Goal: Information Seeking & Learning: Learn about a topic

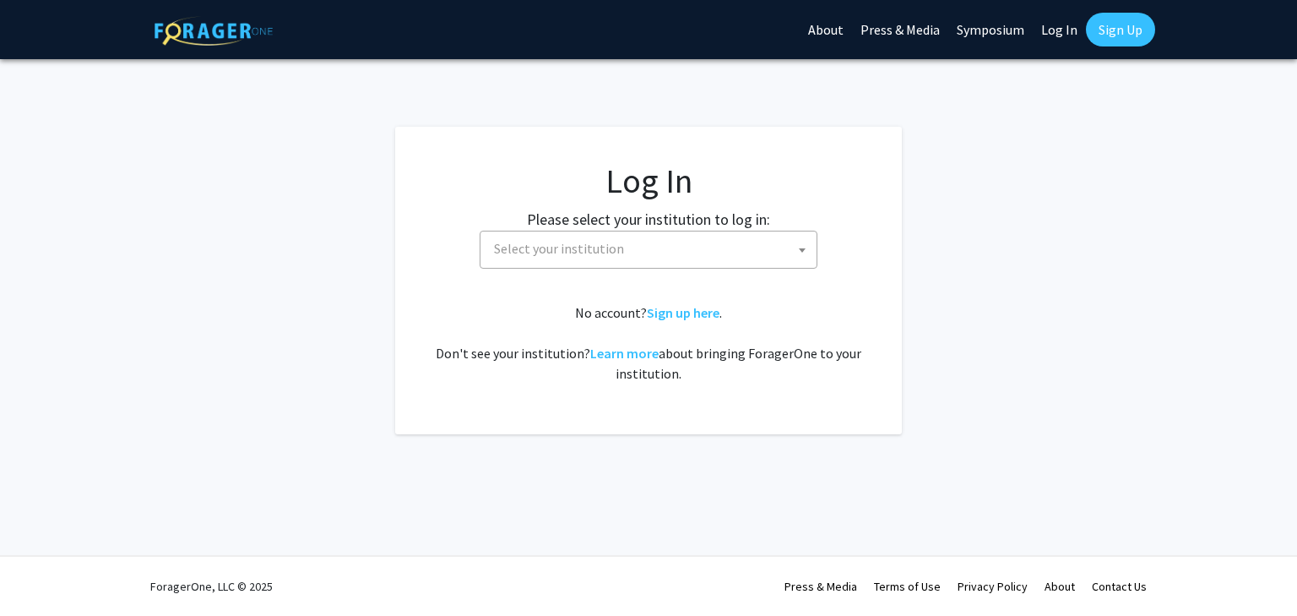
click at [660, 239] on span "Select your institution" at bounding box center [651, 248] width 329 height 35
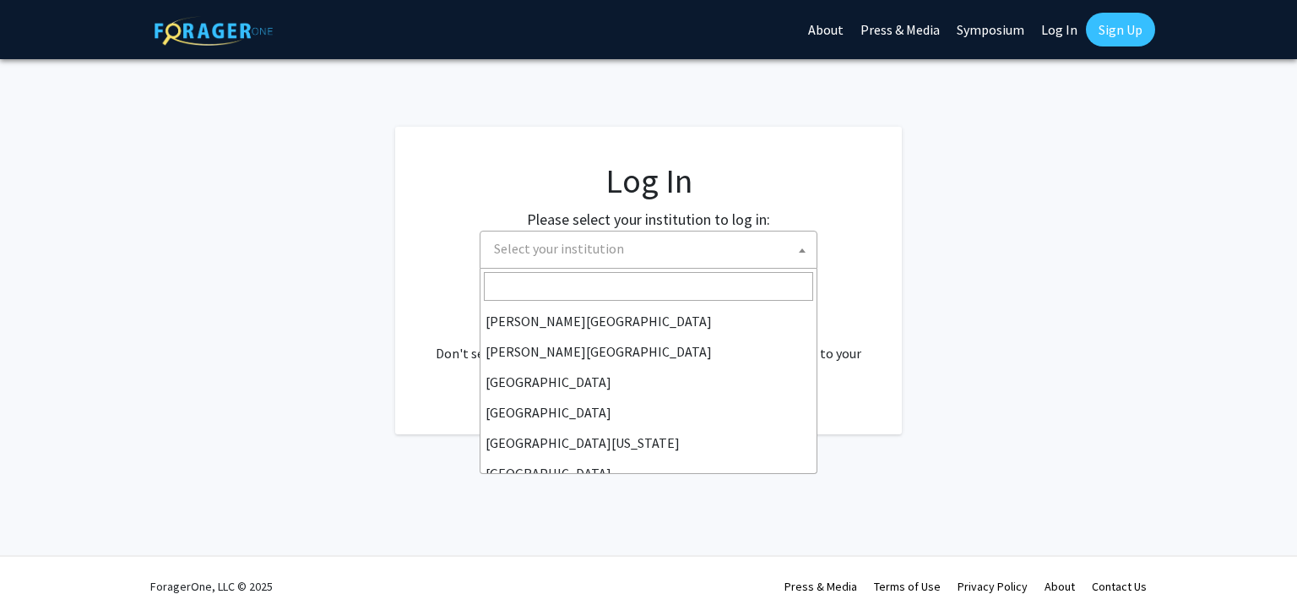
scroll to position [58, 0]
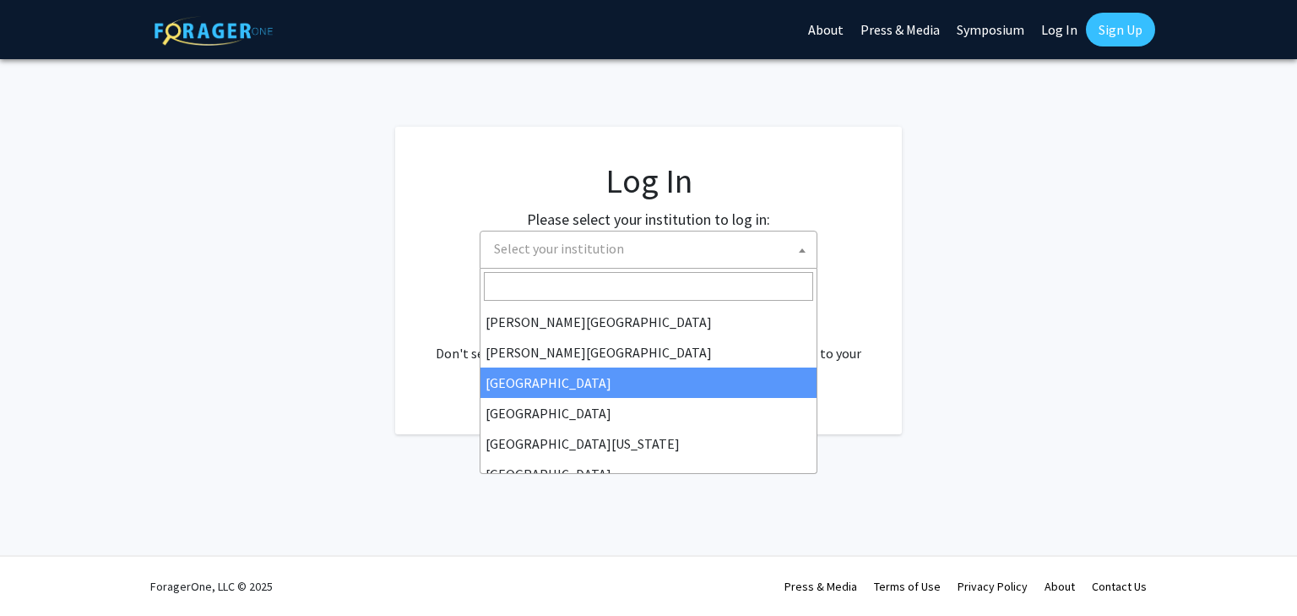
select select "6"
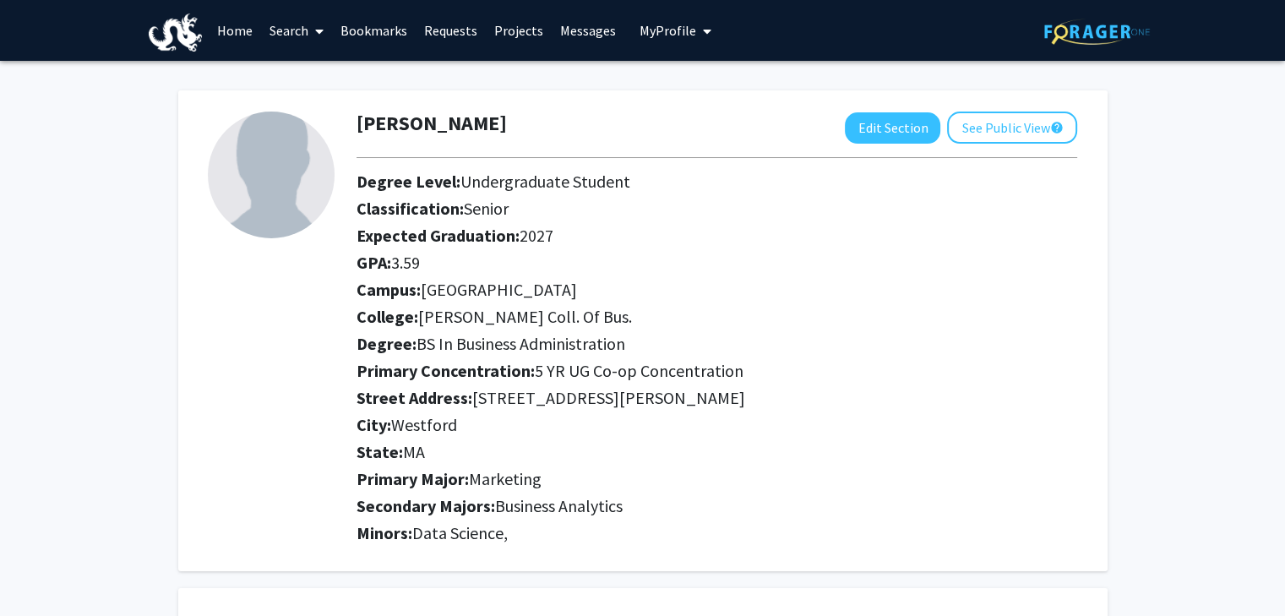
click at [522, 29] on link "Projects" at bounding box center [519, 30] width 66 height 59
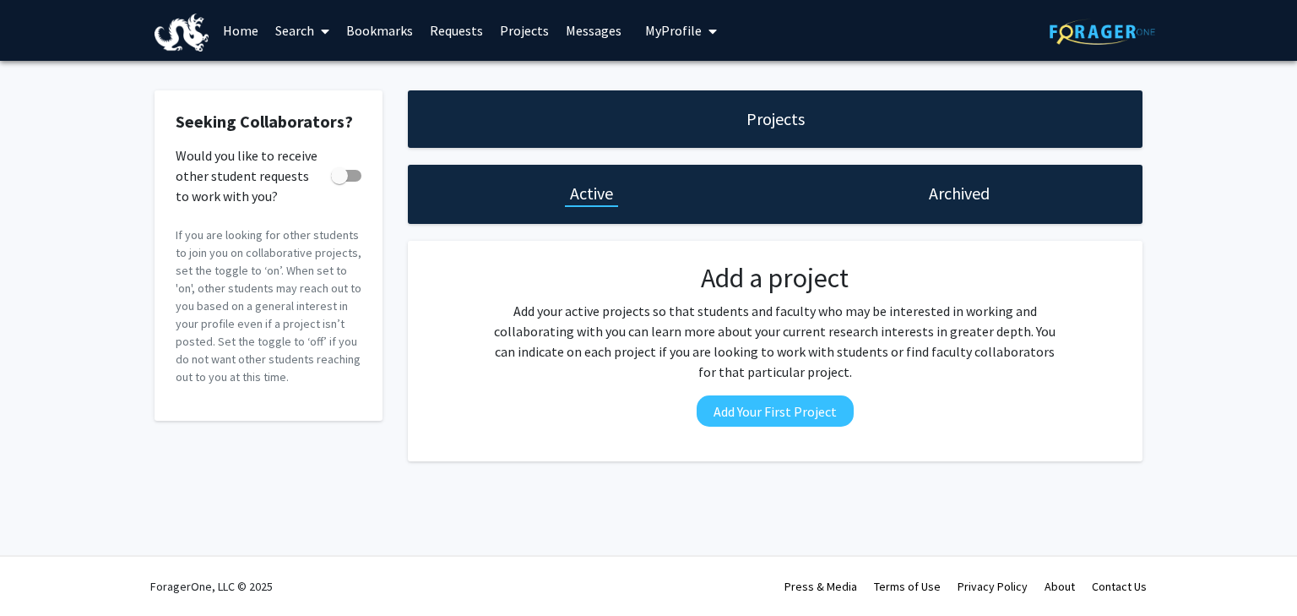
click at [315, 33] on span at bounding box center [321, 31] width 15 height 59
click at [323, 104] on span "Students" at bounding box center [318, 112] width 103 height 34
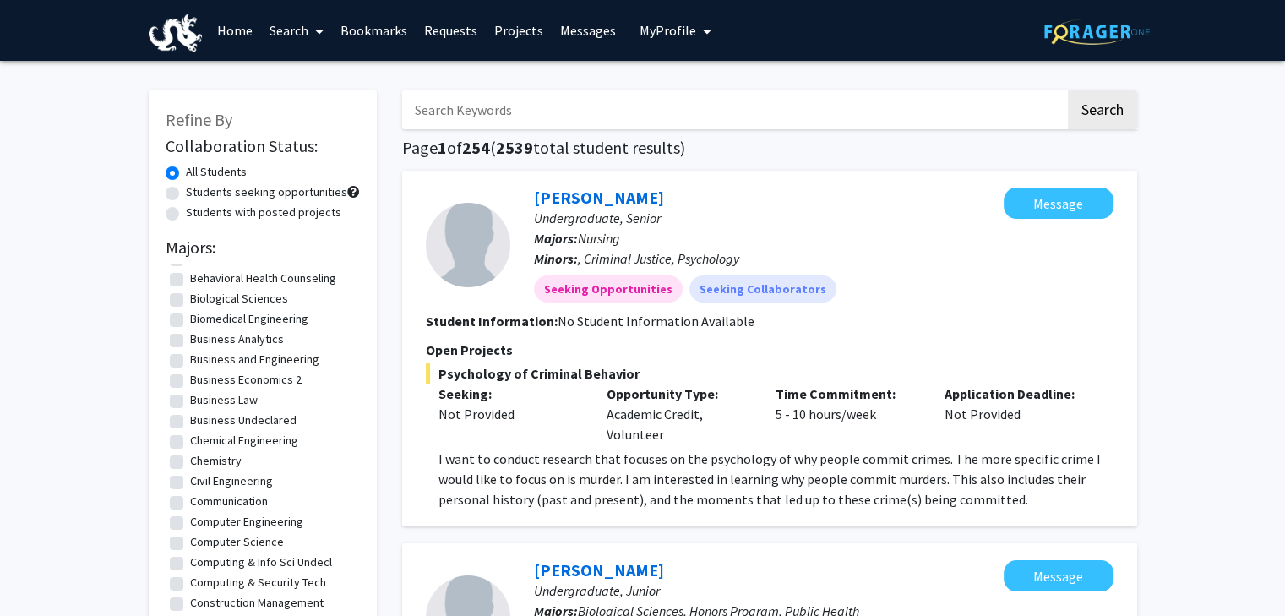
scroll to position [142, 0]
click at [193, 335] on label "Business Analytics" at bounding box center [237, 338] width 94 height 18
click at [193, 335] on input "Business Analytics" at bounding box center [195, 334] width 11 height 11
checkbox input "true"
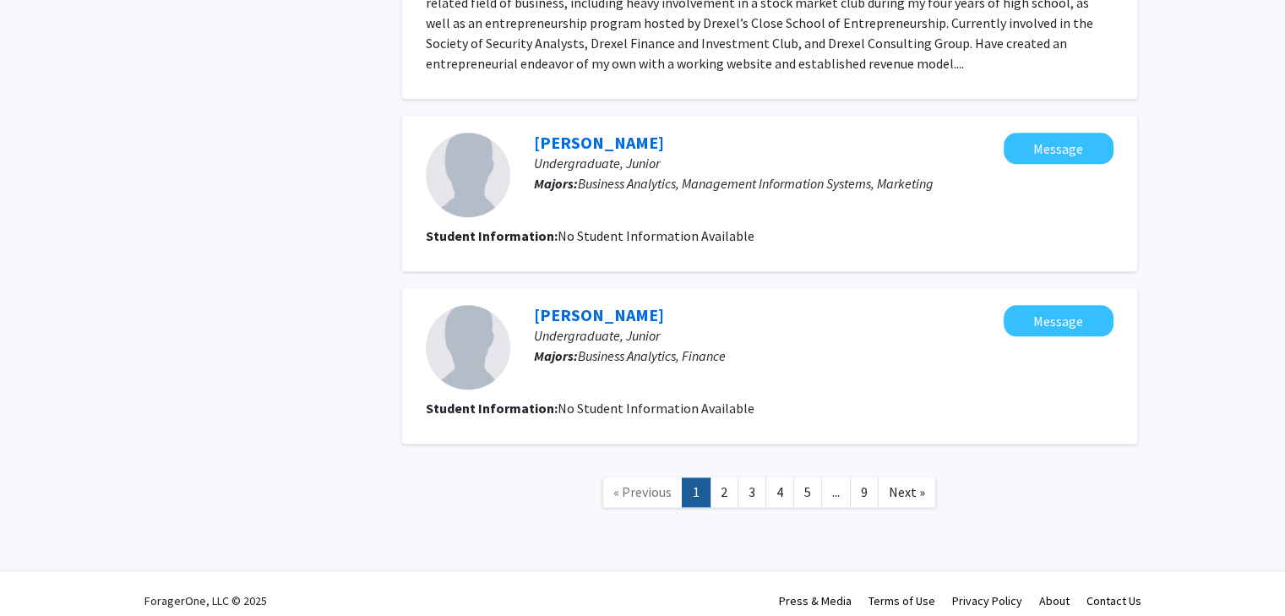
scroll to position [2015, 0]
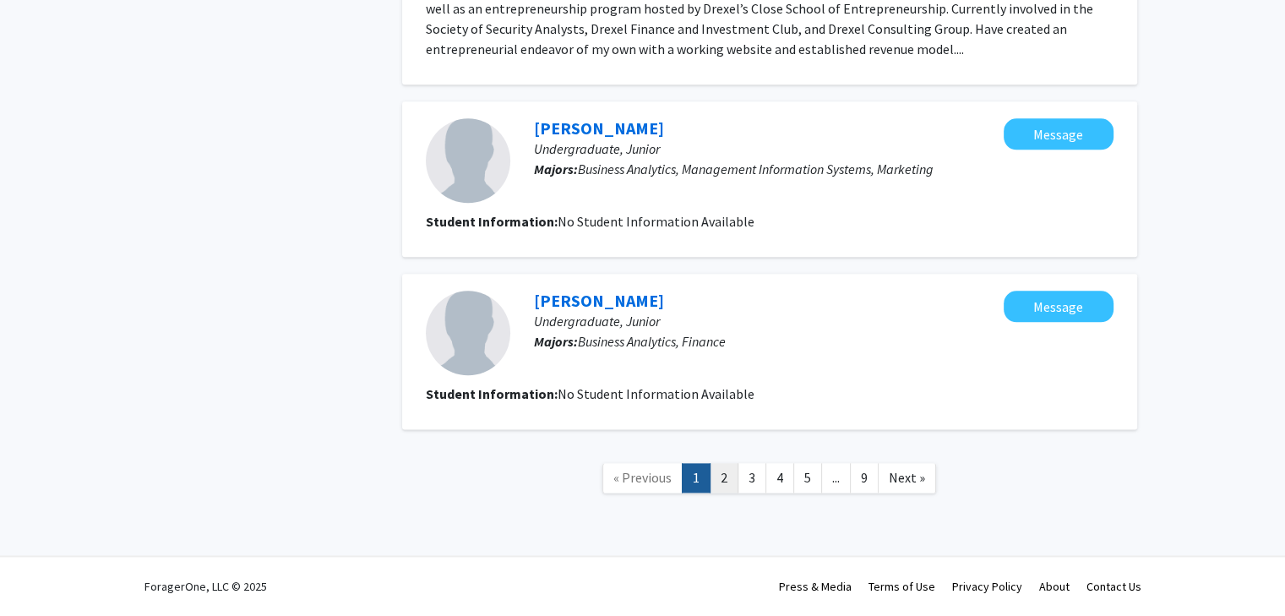
click at [721, 477] on link "2" at bounding box center [723, 478] width 29 height 30
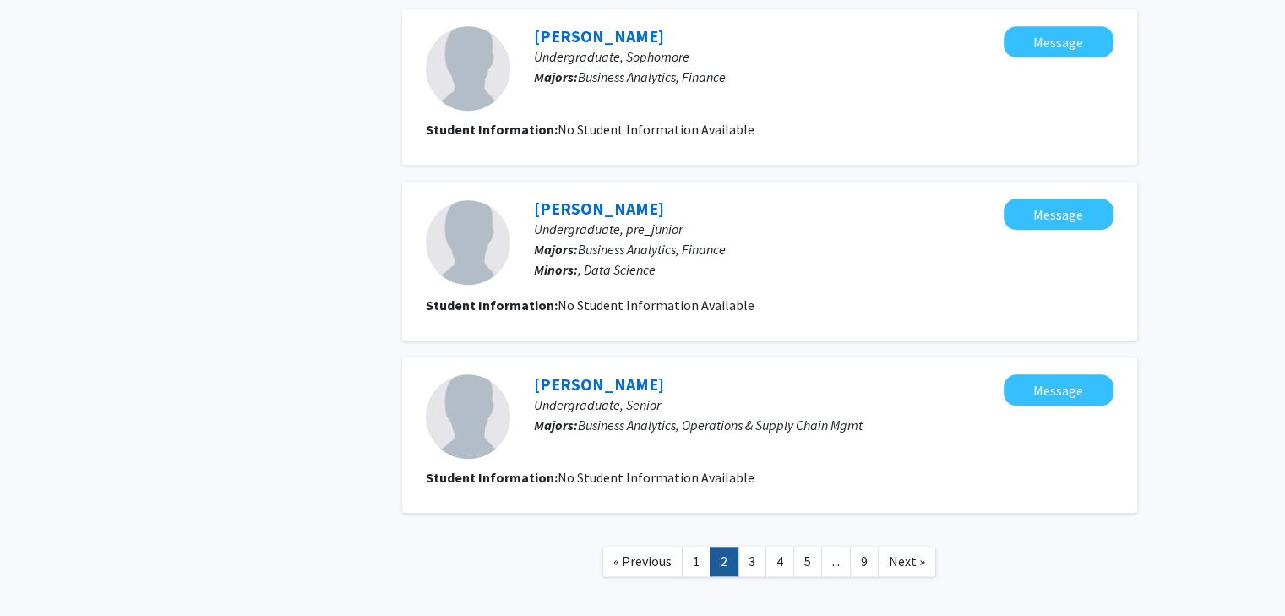
scroll to position [1463, 0]
click at [752, 557] on link "3" at bounding box center [751, 561] width 29 height 30
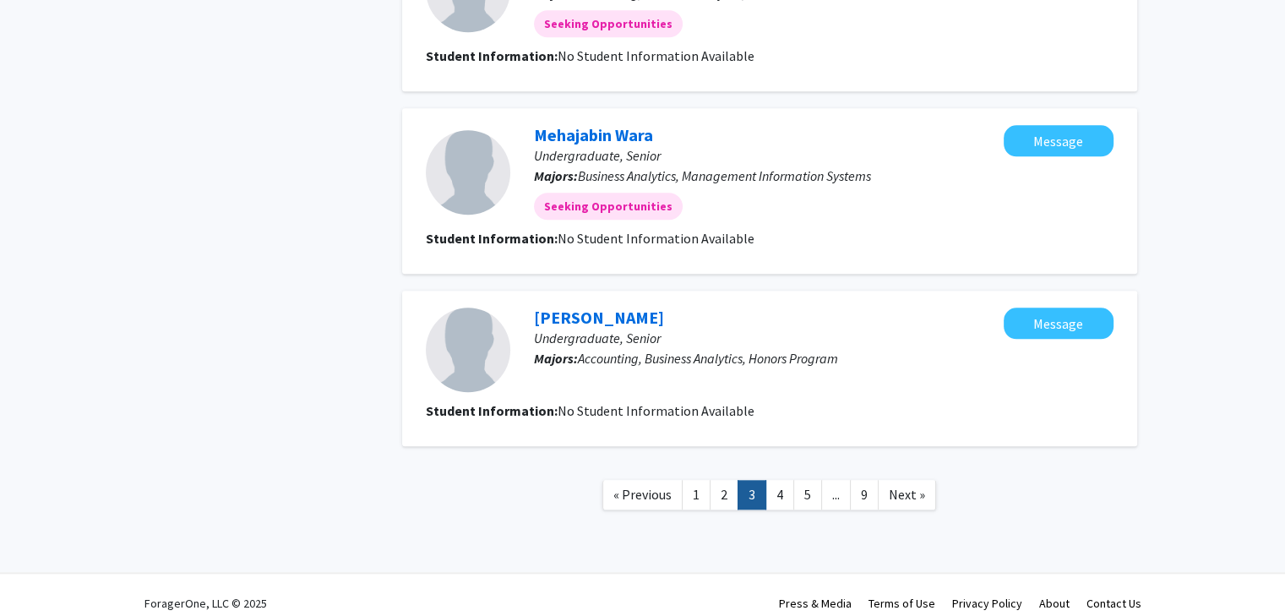
scroll to position [1660, 0]
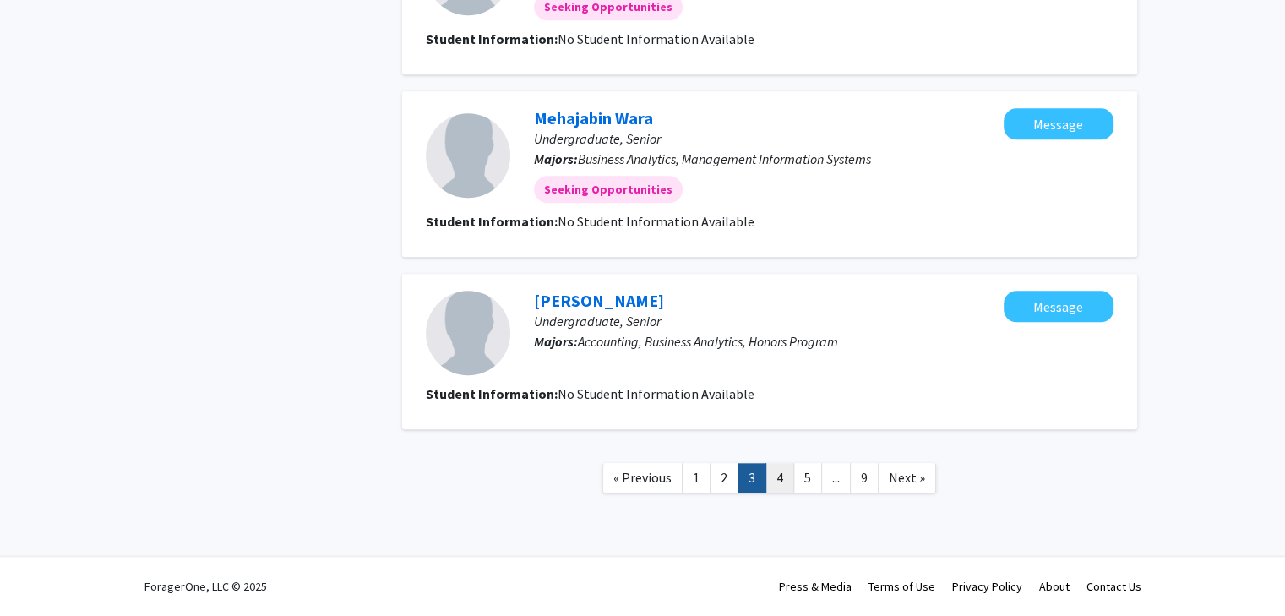
click at [779, 476] on link "4" at bounding box center [779, 478] width 29 height 30
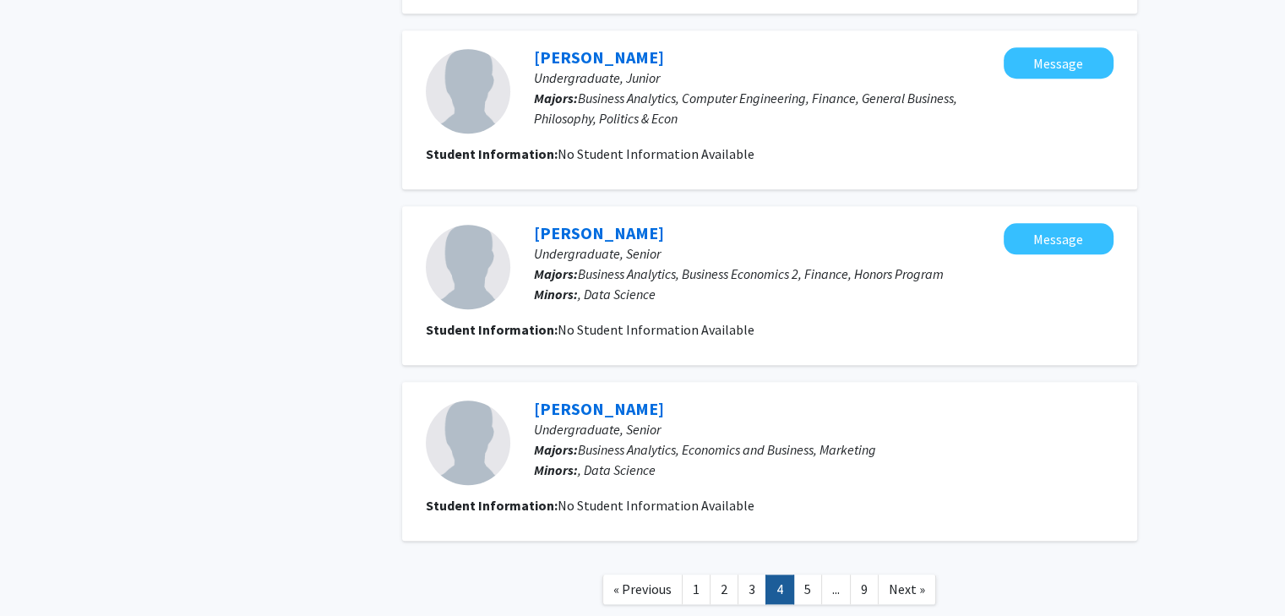
scroll to position [1630, 0]
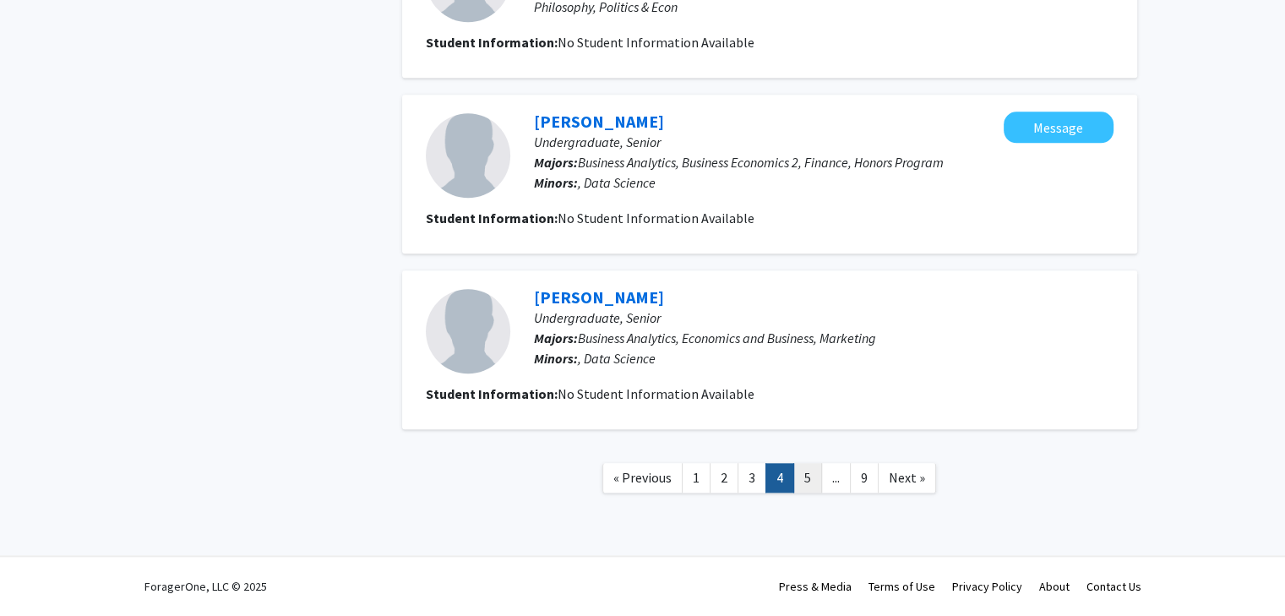
click at [802, 476] on link "5" at bounding box center [807, 478] width 29 height 30
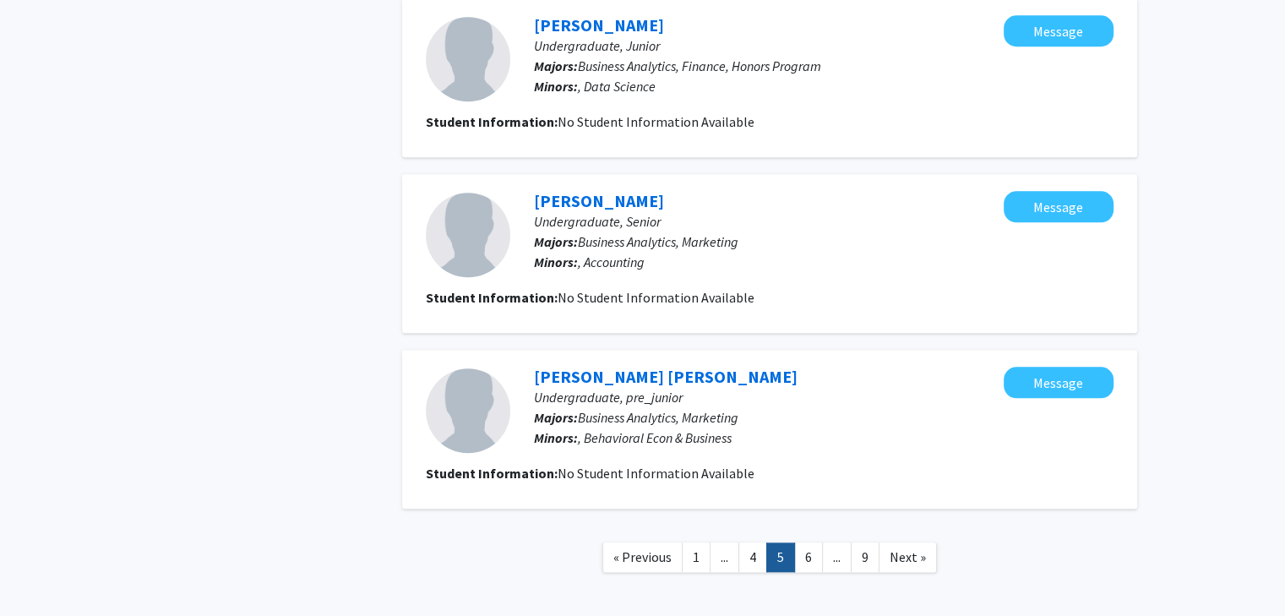
scroll to position [1600, 0]
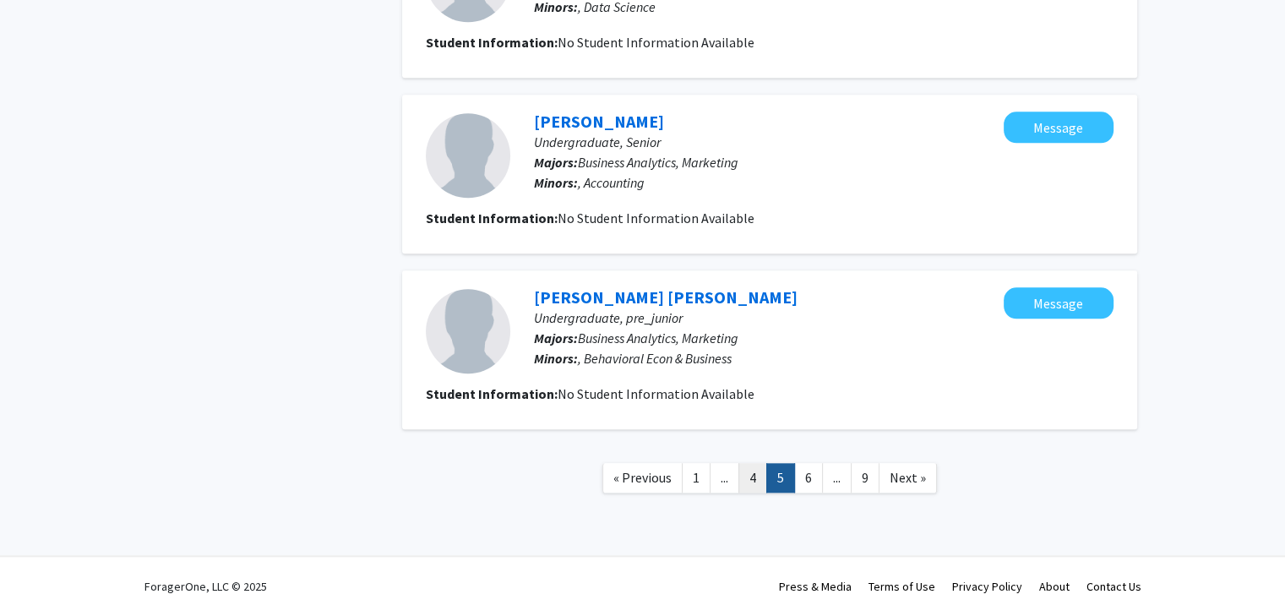
click at [753, 476] on link "4" at bounding box center [752, 478] width 29 height 30
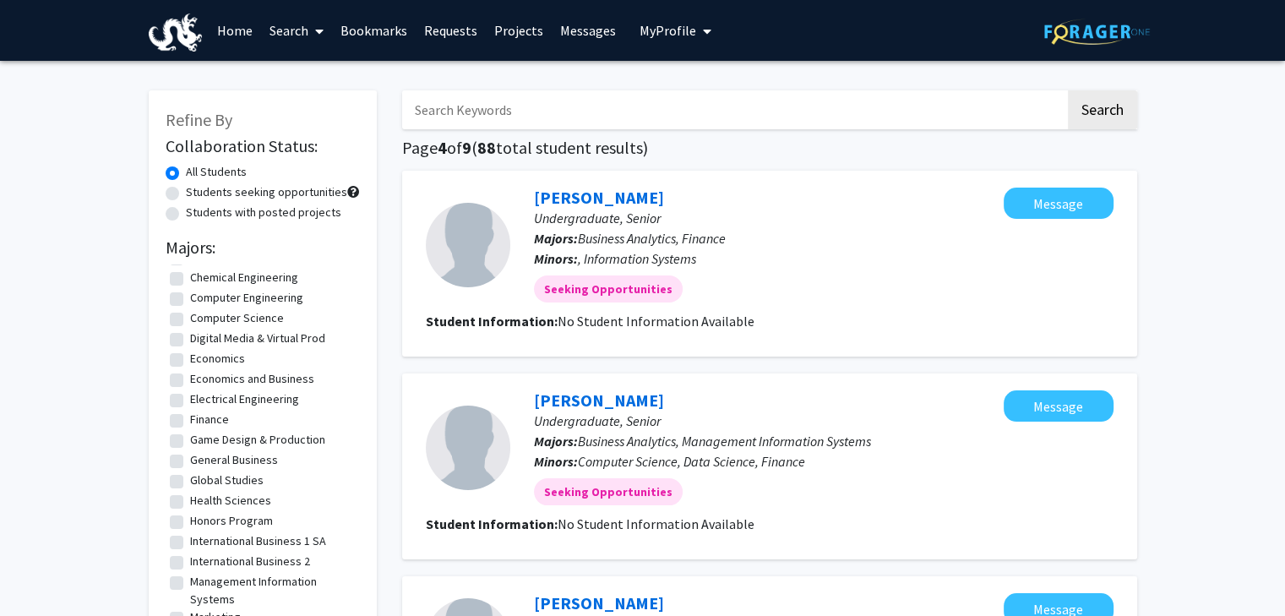
click at [666, 30] on span "My Profile" at bounding box center [667, 30] width 57 height 17
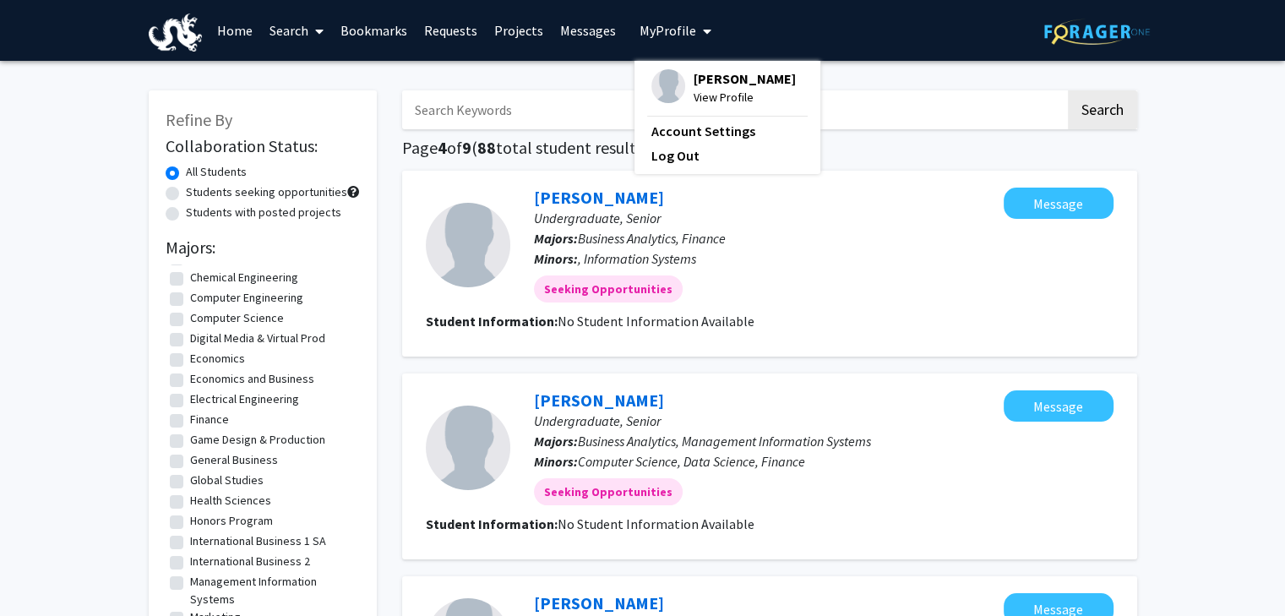
click at [700, 78] on span "[PERSON_NAME]" at bounding box center [744, 78] width 102 height 19
